Goal: Task Accomplishment & Management: Complete application form

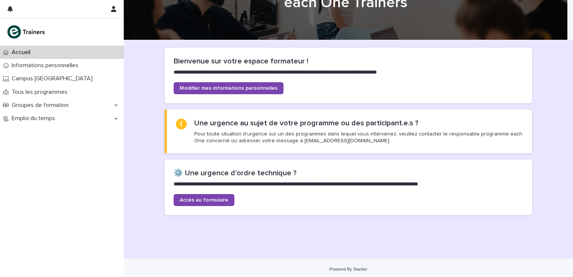
scroll to position [37, 0]
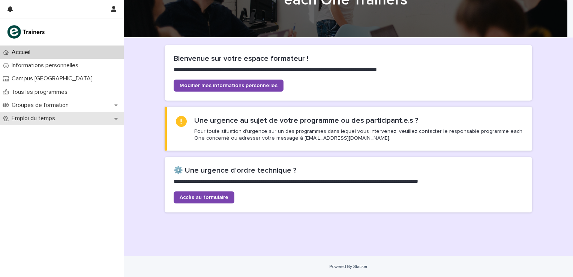
click at [117, 117] on icon at bounding box center [115, 118] width 3 height 5
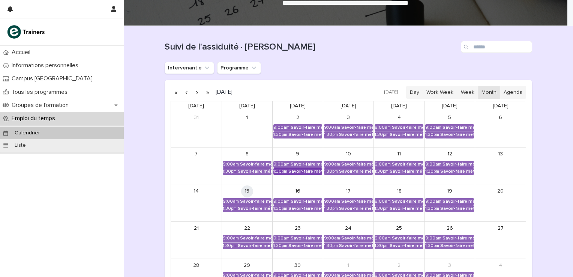
scroll to position [50, 0]
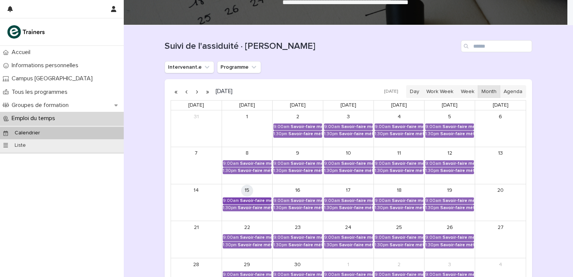
click at [244, 199] on div "Savoir-faire métier - Préparation au CCP2" at bounding box center [255, 200] width 31 height 5
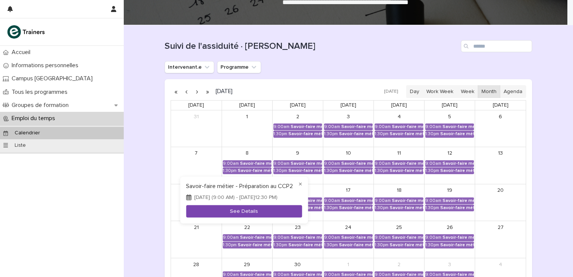
click at [242, 212] on button "See Details" at bounding box center [244, 211] width 116 height 12
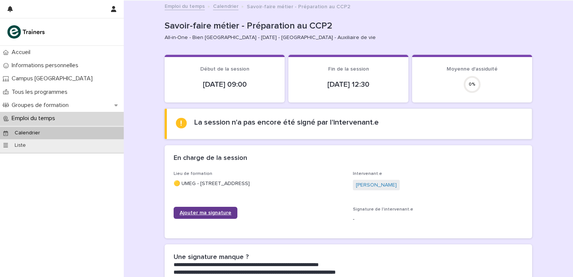
drag, startPoint x: 225, startPoint y: 213, endPoint x: 262, endPoint y: 190, distance: 44.1
click at [225, 213] on span "Ajouter ma signature" at bounding box center [206, 212] width 52 height 5
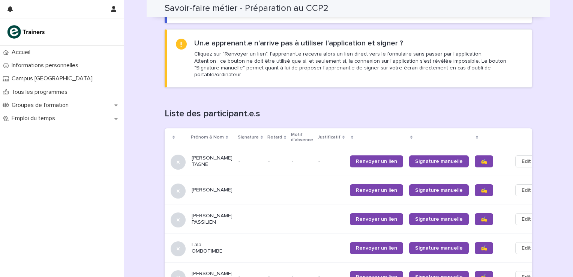
scroll to position [425, 0]
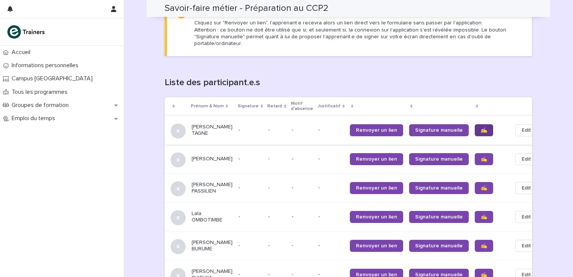
click at [481, 127] on span "✍️" at bounding box center [484, 129] width 6 height 5
click at [481, 156] on span "✍️" at bounding box center [484, 158] width 6 height 5
click at [481, 185] on span "✍️" at bounding box center [484, 187] width 6 height 5
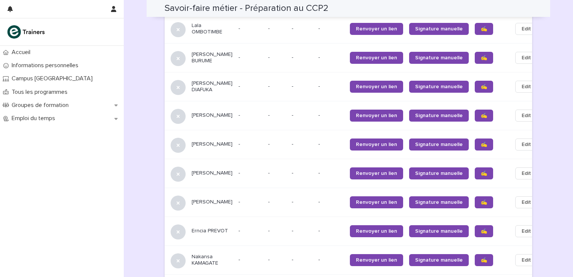
scroll to position [625, 0]
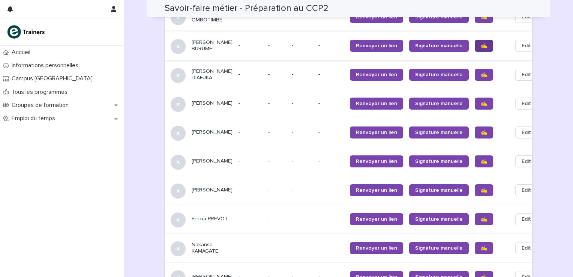
click at [481, 43] on span "✍️" at bounding box center [484, 45] width 6 height 5
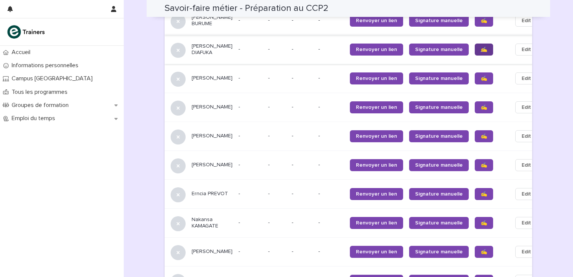
click at [475, 45] on link "✍️" at bounding box center [484, 49] width 18 height 12
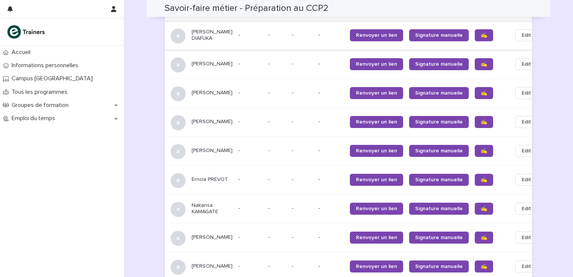
scroll to position [675, 0]
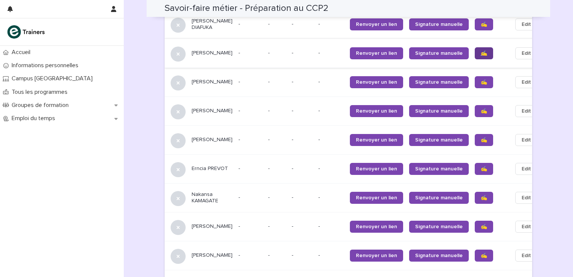
click at [481, 51] on span "✍️" at bounding box center [484, 53] width 6 height 5
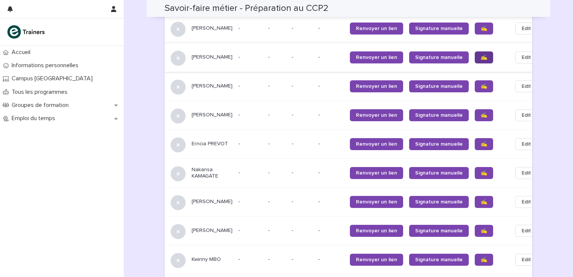
click at [475, 57] on link "✍️" at bounding box center [484, 57] width 18 height 12
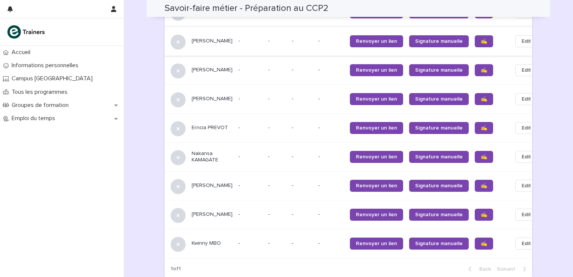
scroll to position [725, 0]
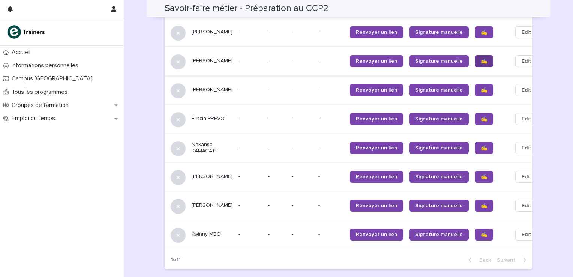
click at [481, 64] on span "✍️" at bounding box center [484, 60] width 6 height 5
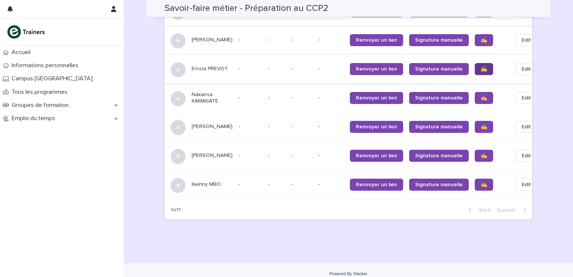
scroll to position [789, 0]
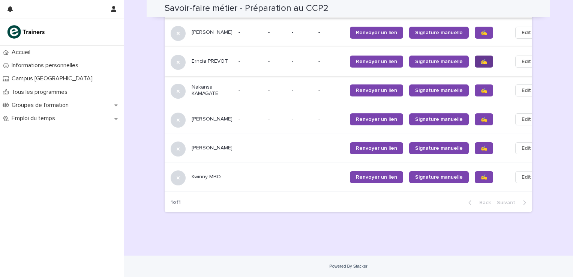
click at [475, 58] on link "✍️" at bounding box center [484, 61] width 18 height 12
click at [481, 90] on span "✍️" at bounding box center [484, 90] width 6 height 5
click at [481, 119] on span "✍️" at bounding box center [484, 119] width 6 height 5
click at [481, 147] on span "✍️" at bounding box center [484, 147] width 6 height 5
click at [481, 176] on span "✍️" at bounding box center [484, 176] width 6 height 5
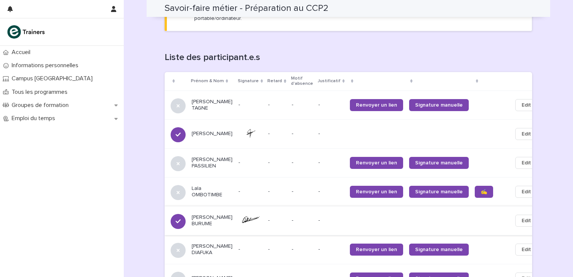
scroll to position [414, 0]
